Goal: Task Accomplishment & Management: Manage account settings

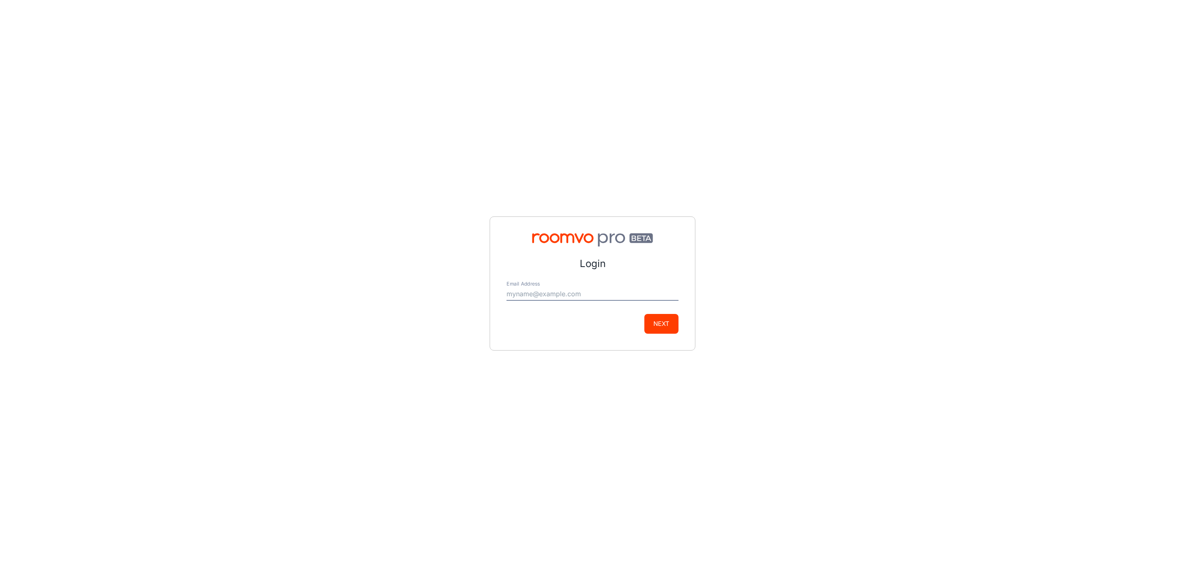
click at [552, 298] on input "Email Address" at bounding box center [592, 293] width 172 height 13
type input "dredfield@oldmasterproducts.com"
click at [660, 325] on button "Next" at bounding box center [661, 324] width 34 height 20
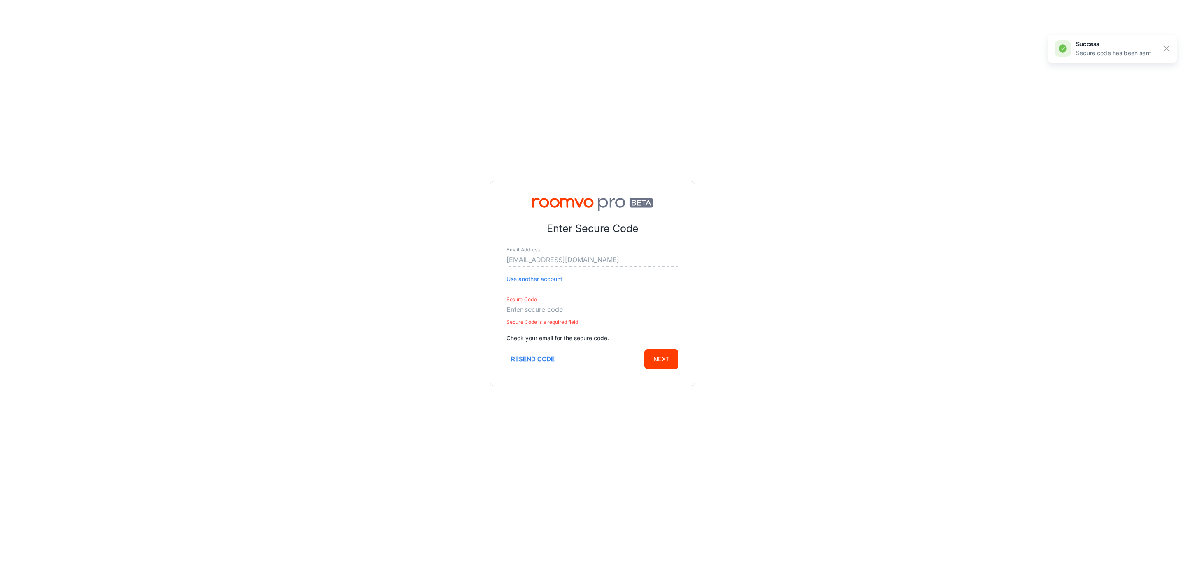
click at [564, 305] on input "Secure Code" at bounding box center [592, 309] width 172 height 13
paste input "596326"
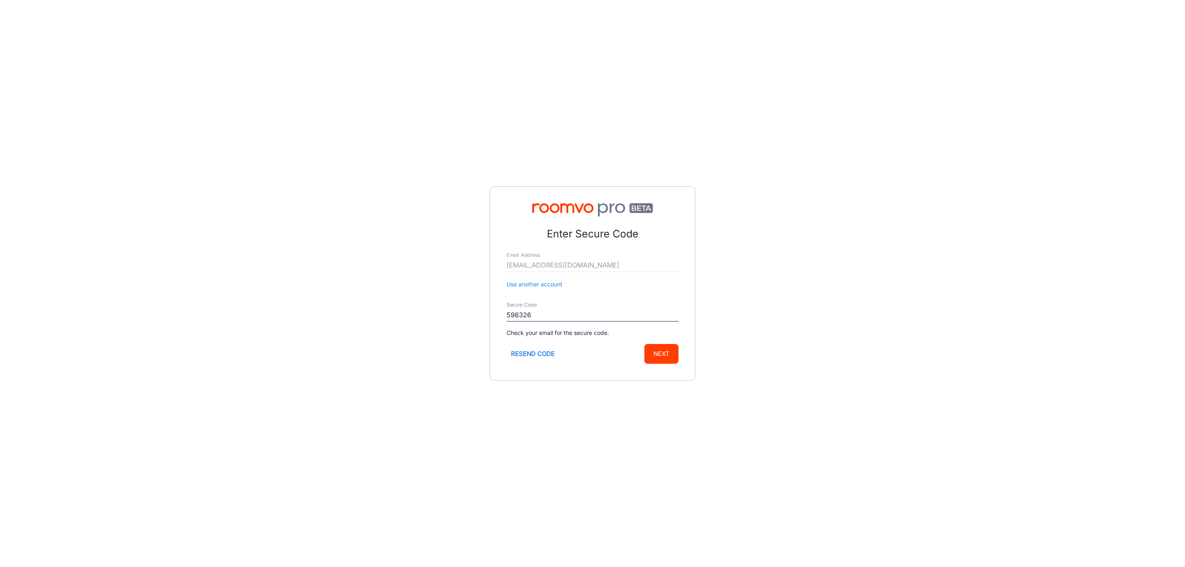
type input "596326"
drag, startPoint x: 657, startPoint y: 352, endPoint x: 653, endPoint y: 358, distance: 6.8
click at [657, 358] on button "Next" at bounding box center [661, 354] width 34 height 20
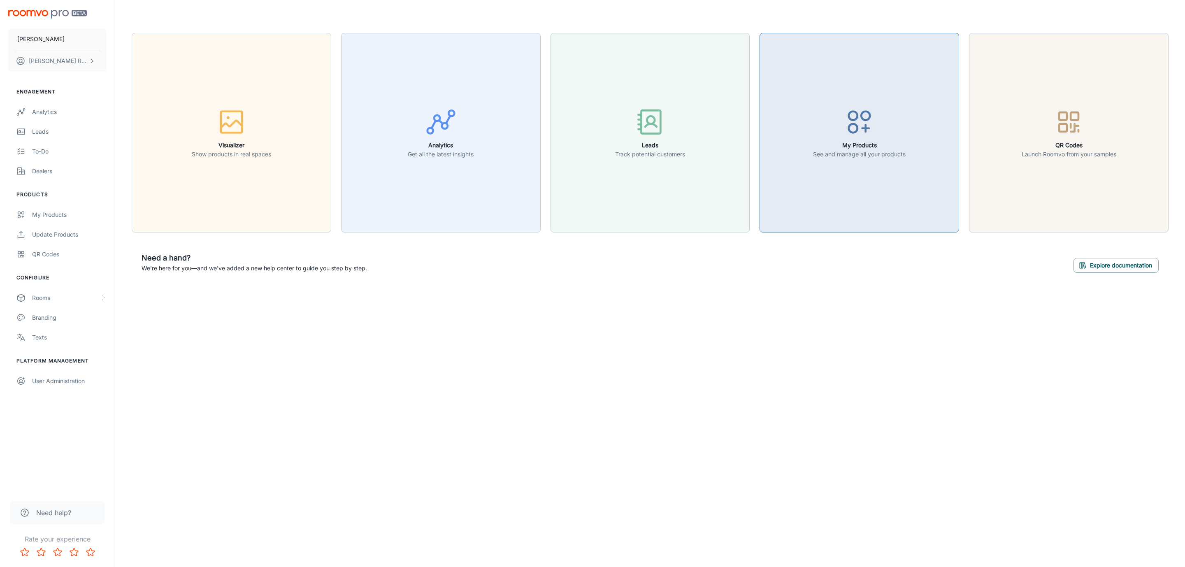
click at [888, 199] on button "My Products See and manage all your products" at bounding box center [858, 132] width 199 height 199
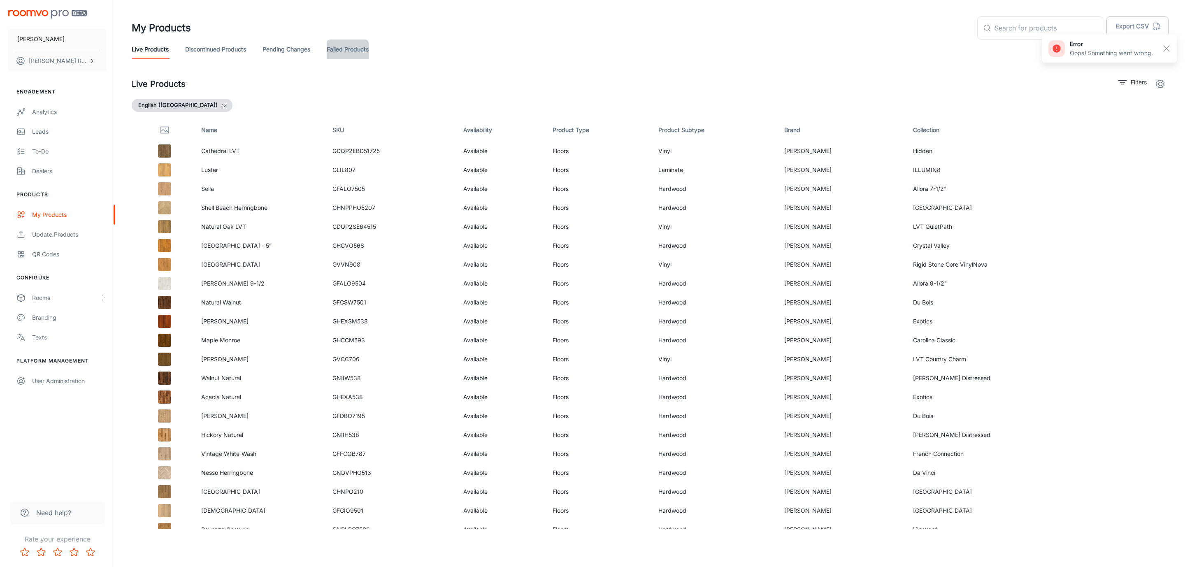
click at [359, 47] on link "Failed Products" at bounding box center [348, 49] width 42 height 20
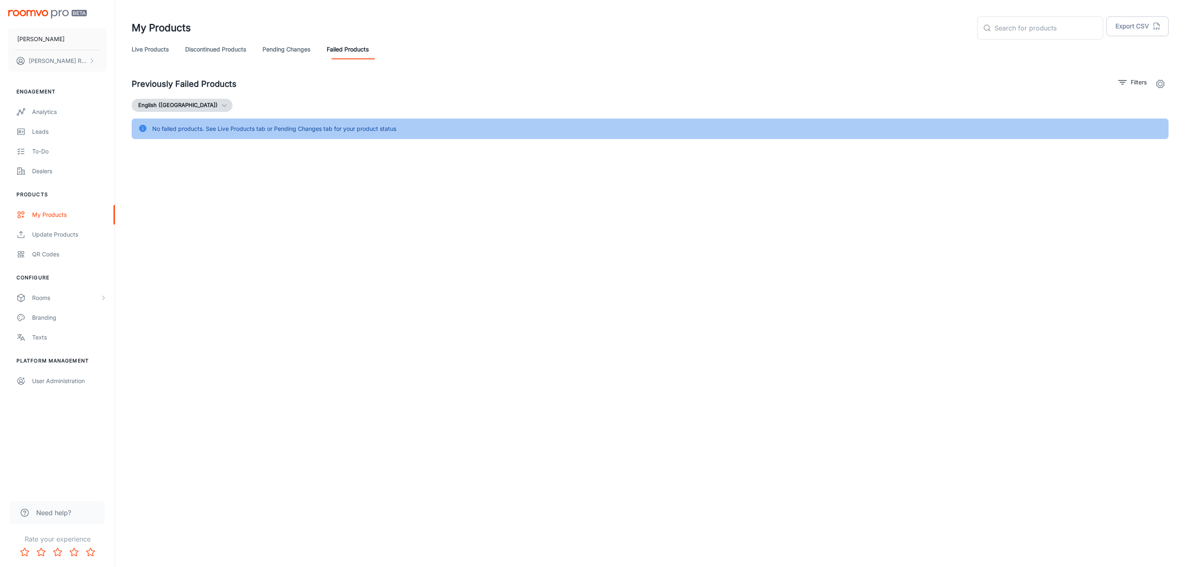
click at [292, 53] on link "Pending Changes" at bounding box center [286, 49] width 48 height 20
click at [226, 52] on link "Discontinued Products" at bounding box center [215, 49] width 61 height 20
click at [160, 55] on link "Live Products" at bounding box center [150, 49] width 37 height 20
